Goal: Transaction & Acquisition: Book appointment/travel/reservation

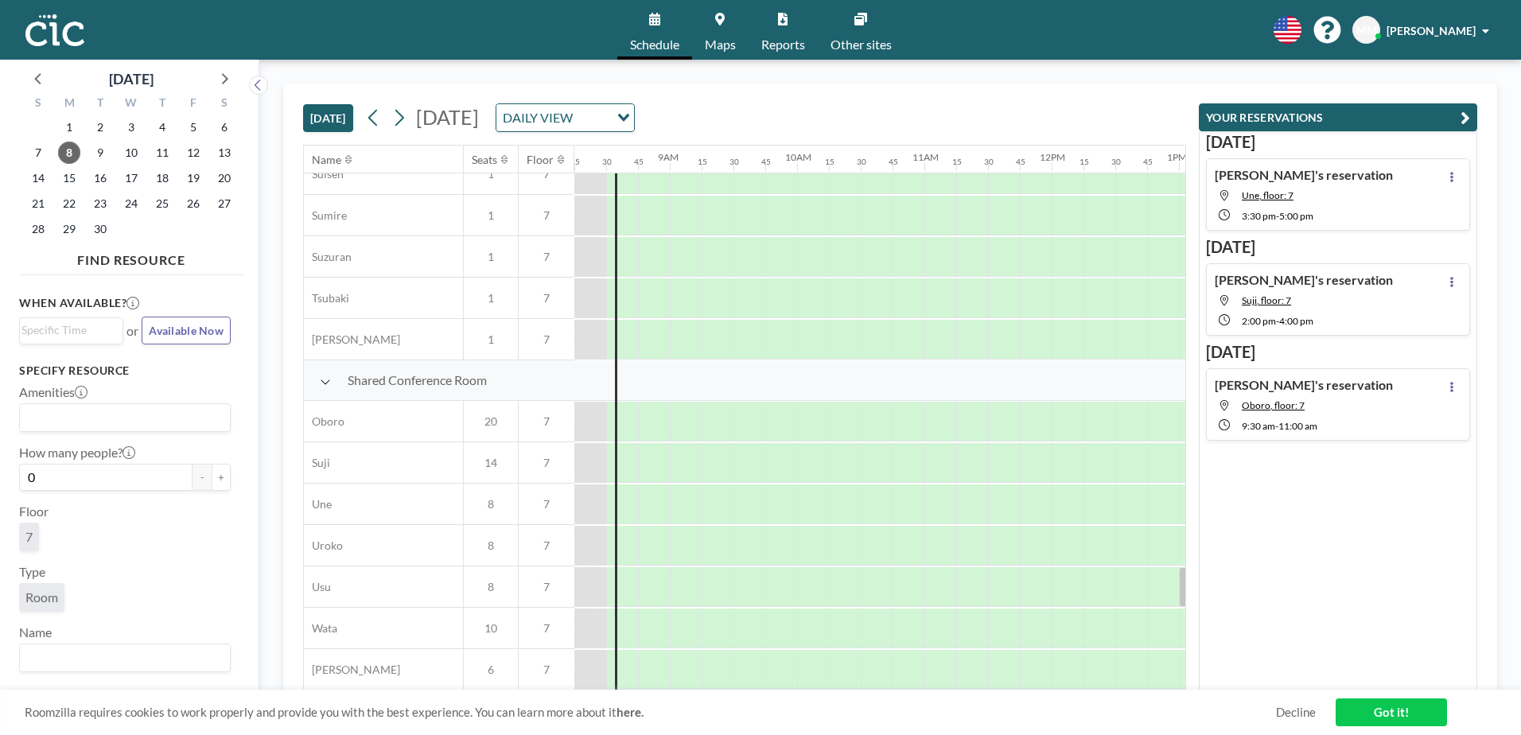
scroll to position [978, 1050]
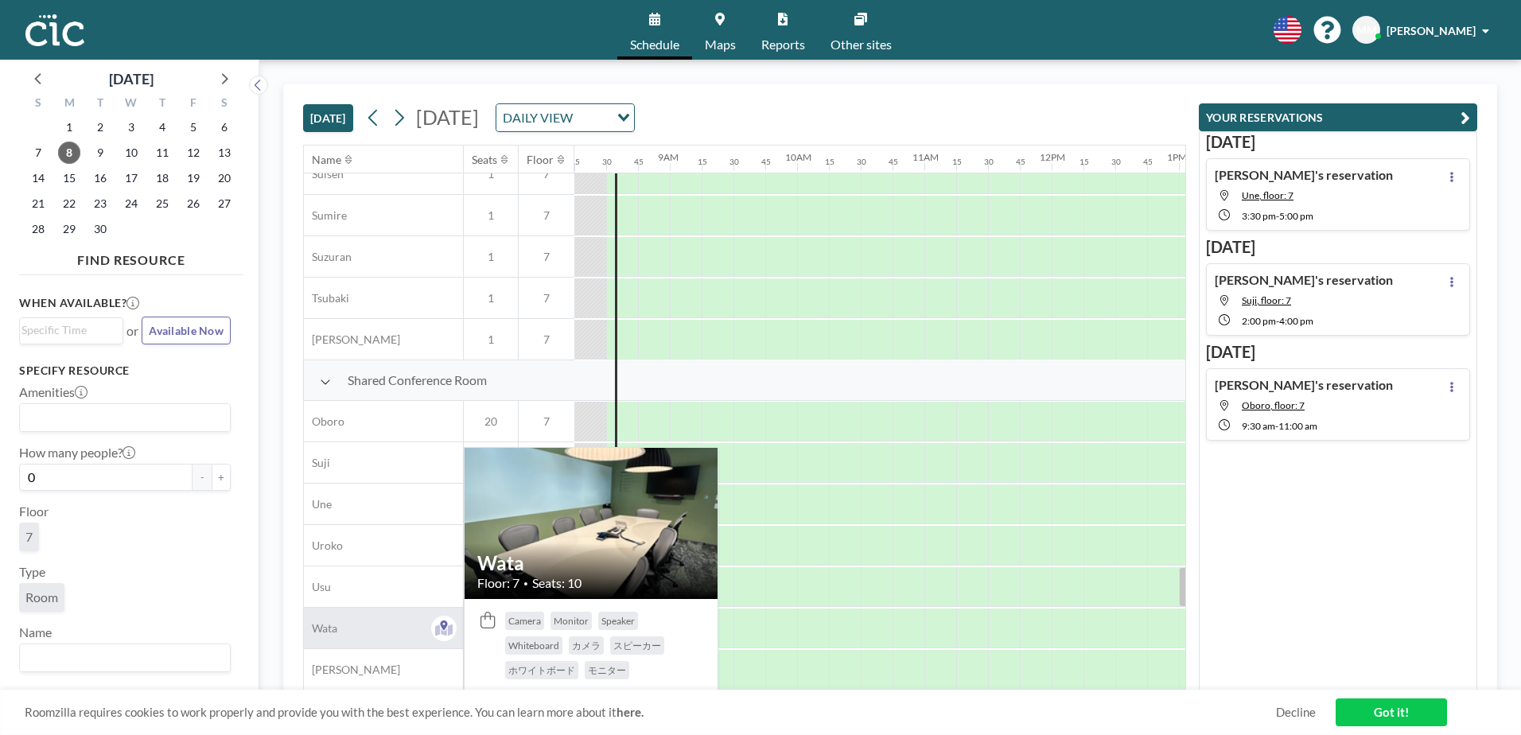
click at [454, 617] on button at bounding box center [443, 628] width 25 height 25
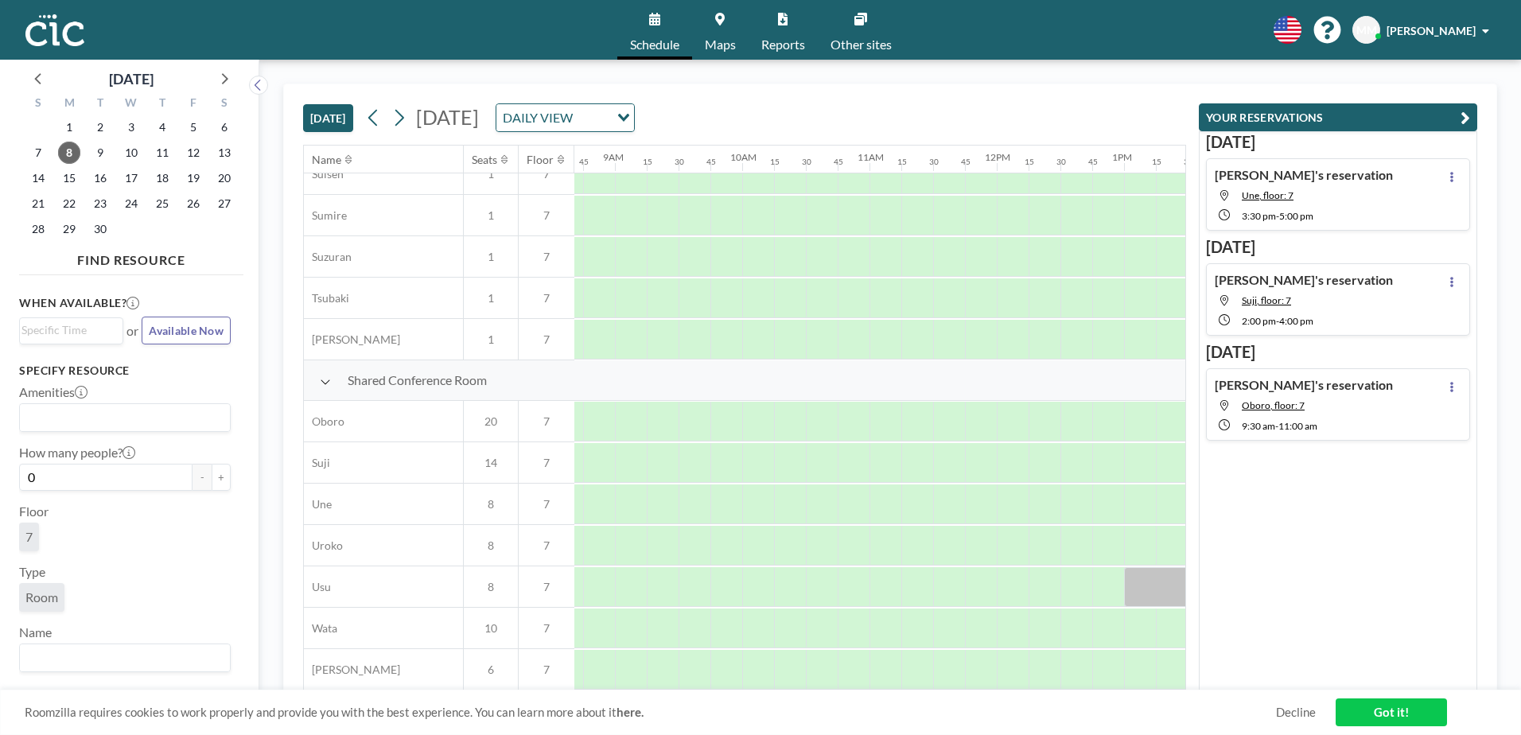
scroll to position [978, 1114]
drag, startPoint x: 694, startPoint y: 616, endPoint x: 719, endPoint y: 616, distance: 24.7
click at [719, 616] on div at bounding box center [702, 629] width 64 height 40
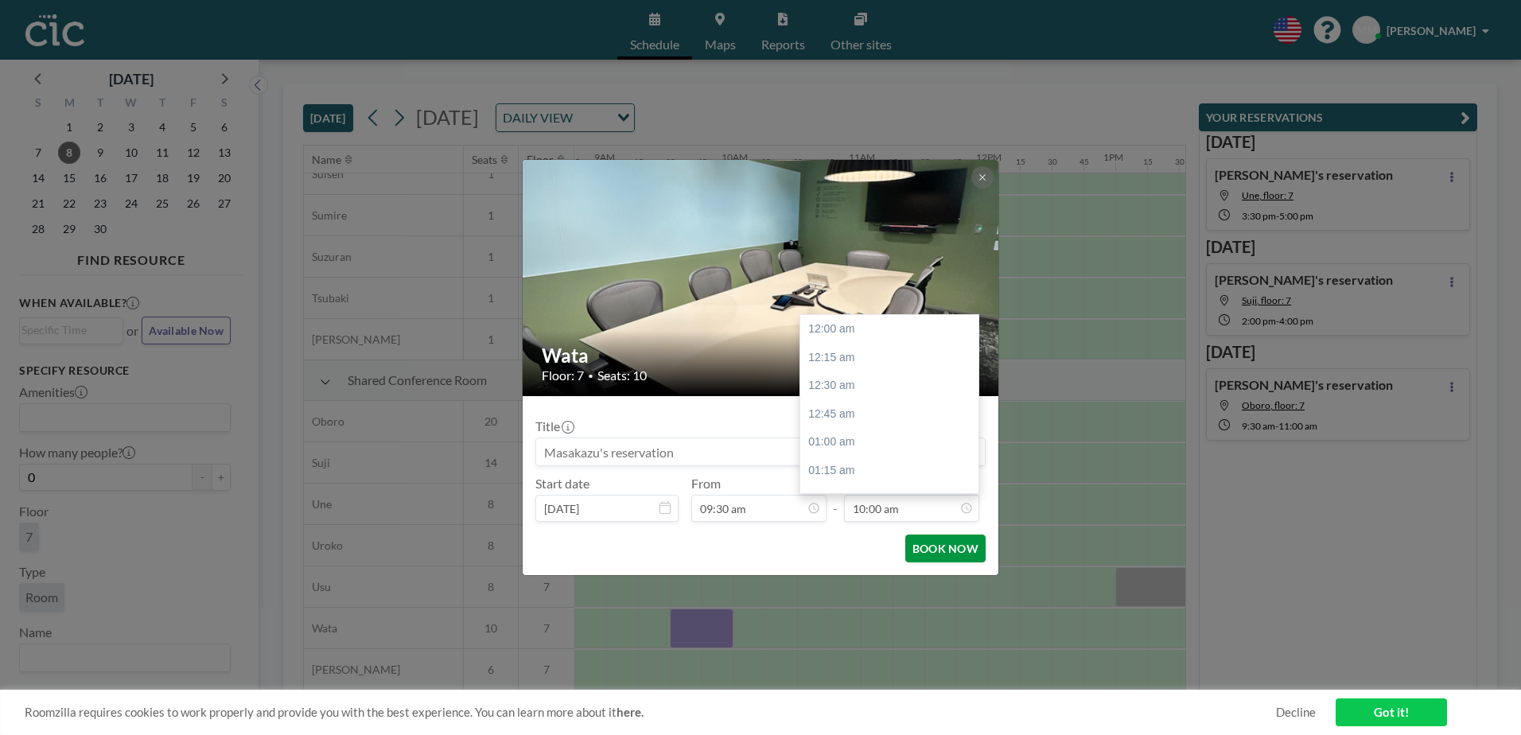
scroll to position [1133, 0]
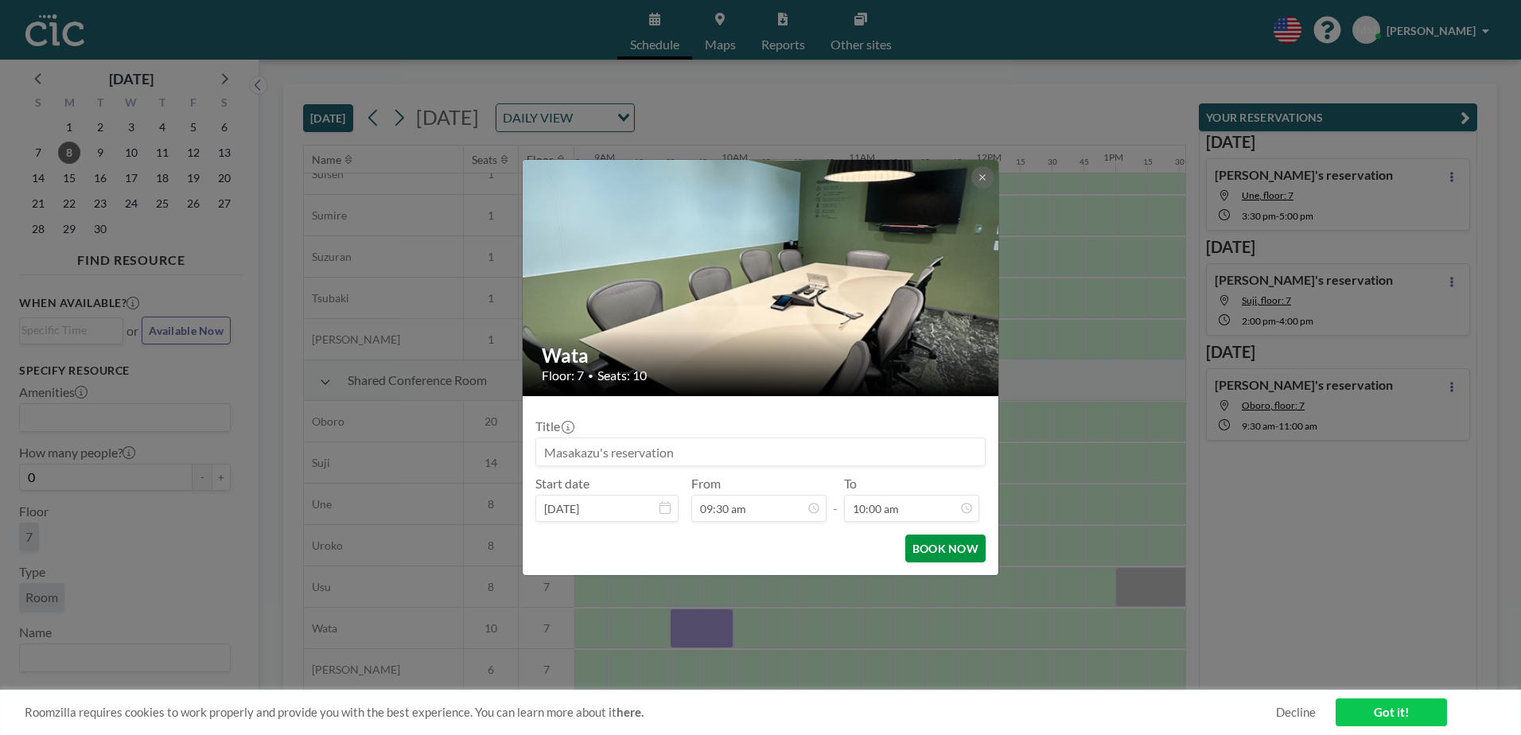
click at [943, 548] on button "BOOK NOW" at bounding box center [946, 549] width 80 height 28
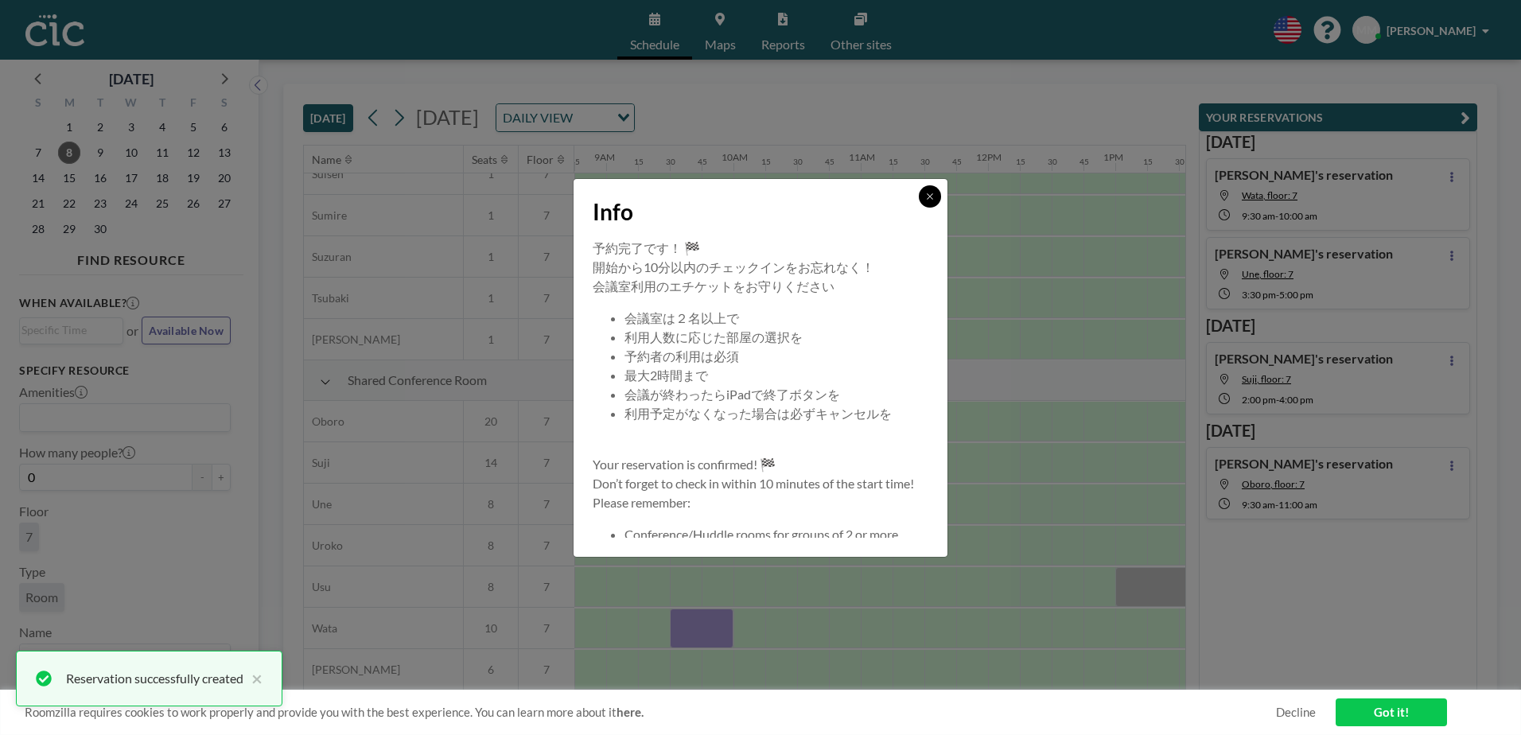
click at [931, 194] on icon at bounding box center [930, 197] width 10 height 10
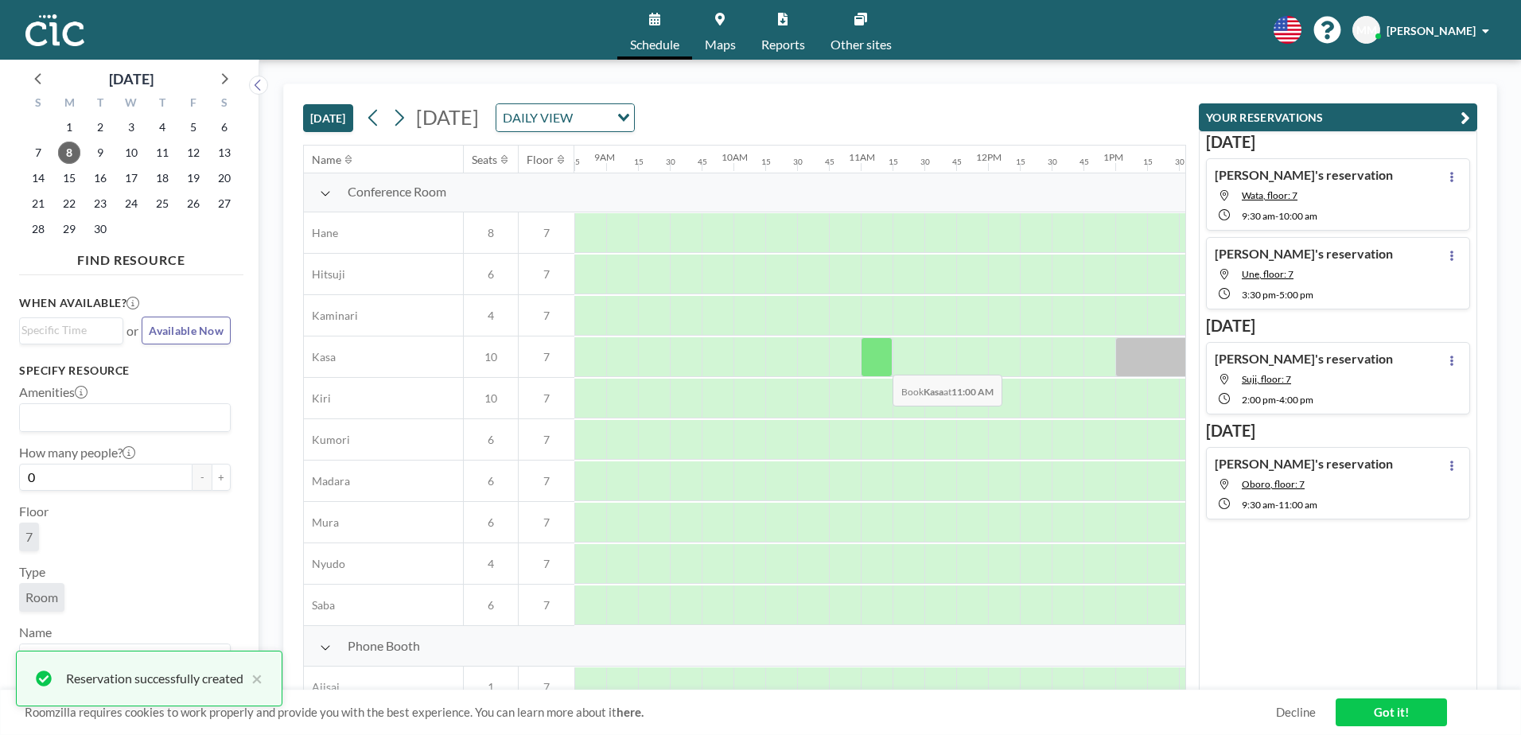
scroll to position [0, 1114]
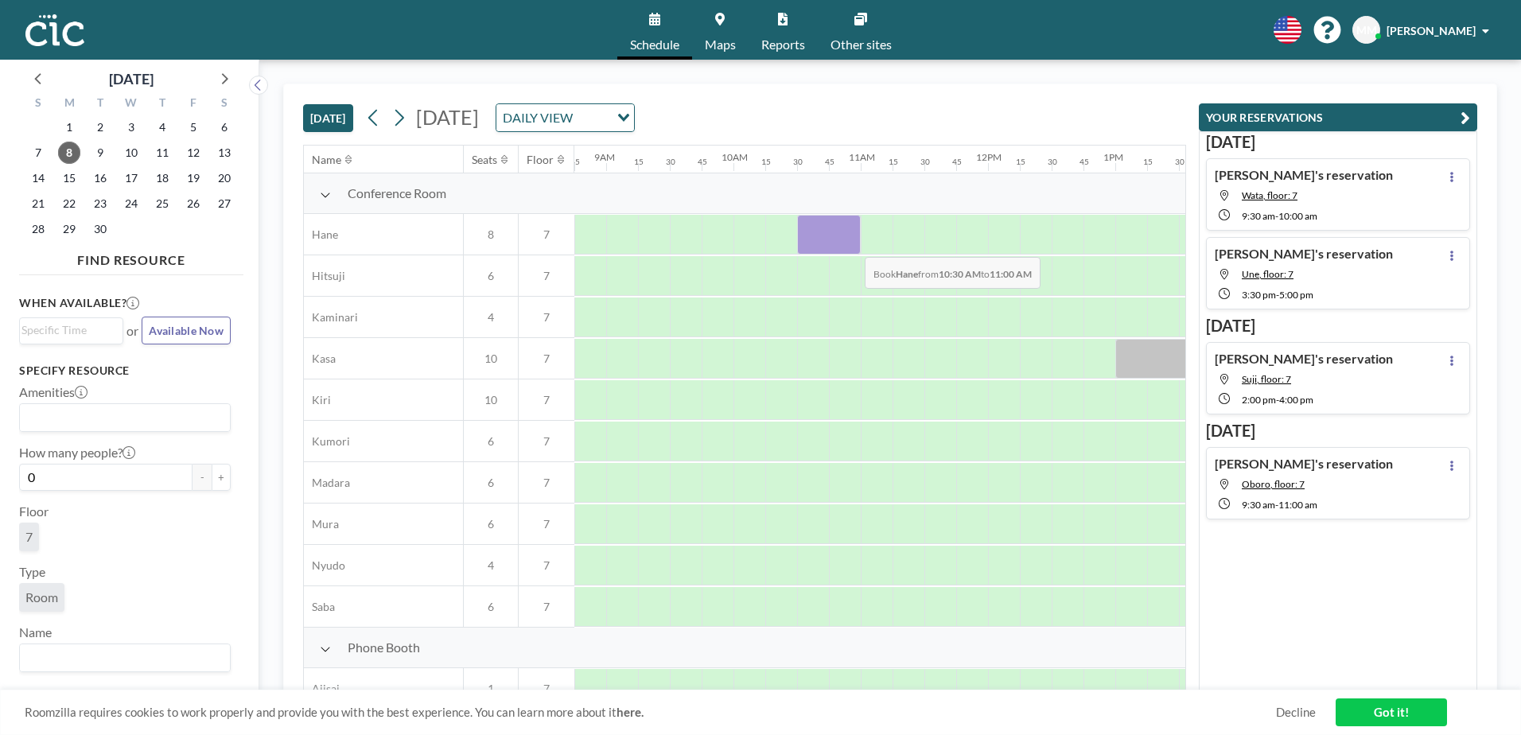
drag, startPoint x: 813, startPoint y: 243, endPoint x: 852, endPoint y: 245, distance: 39.1
click at [852, 245] on div at bounding box center [829, 235] width 64 height 40
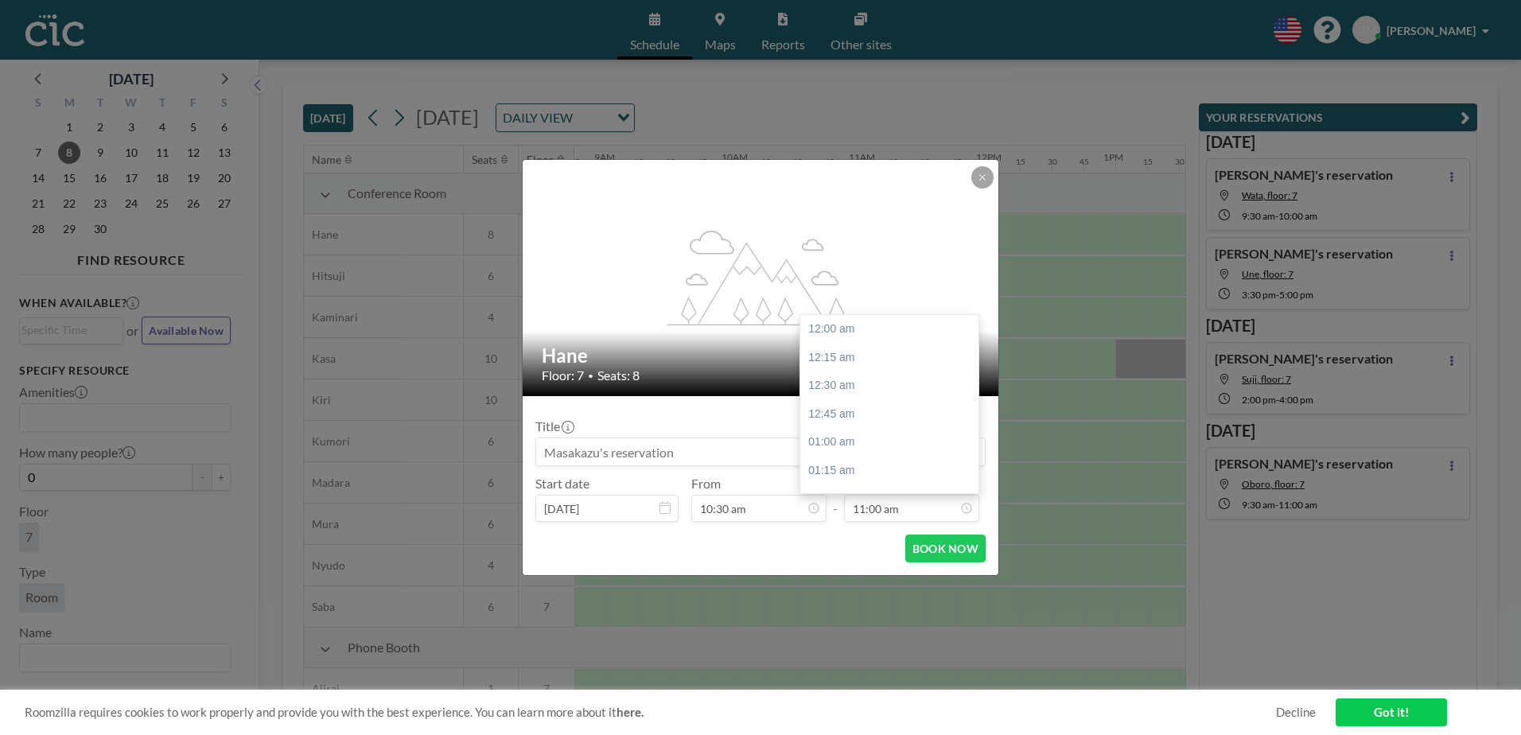
scroll to position [1246, 0]
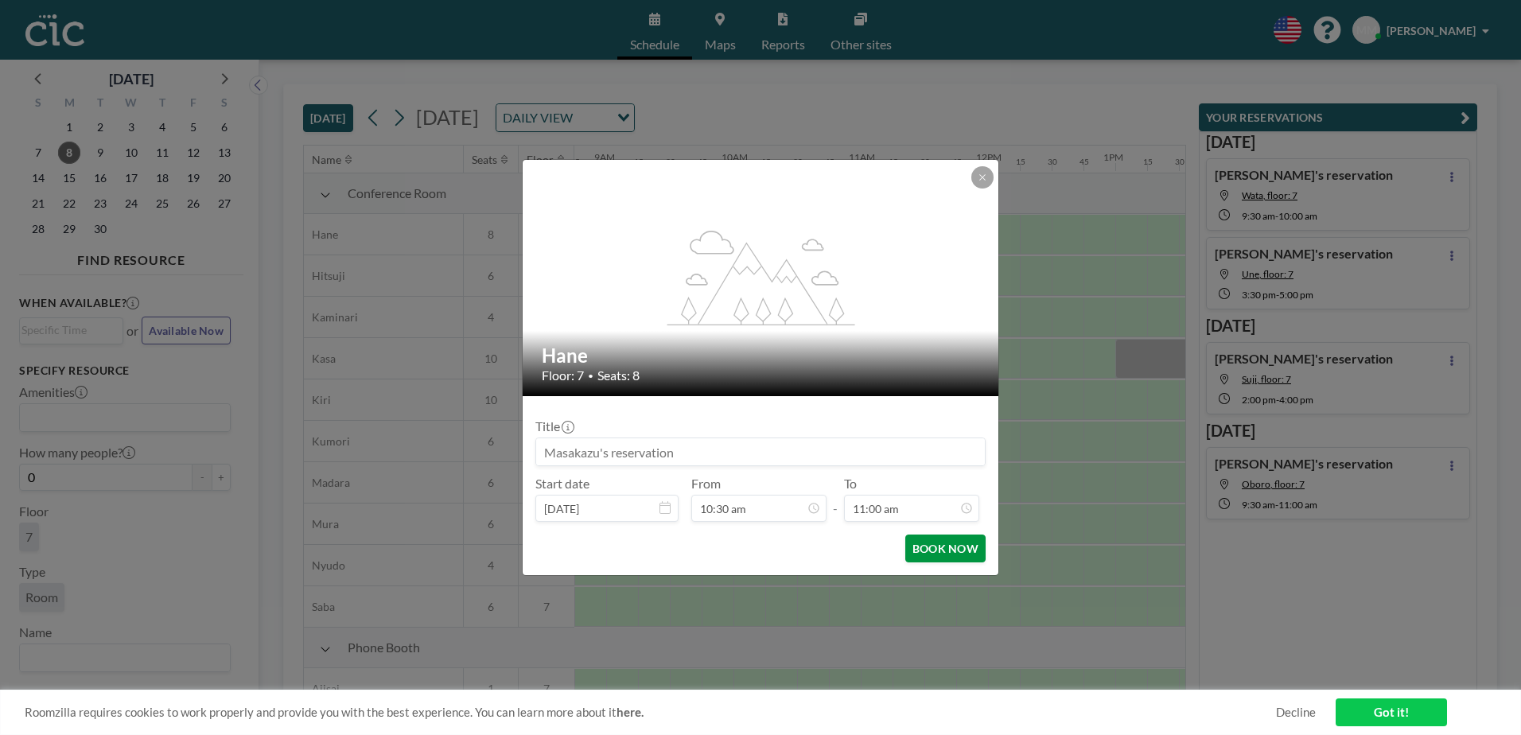
click at [922, 543] on button "BOOK NOW" at bounding box center [946, 549] width 80 height 28
